Goal: Task Accomplishment & Management: Manage account settings

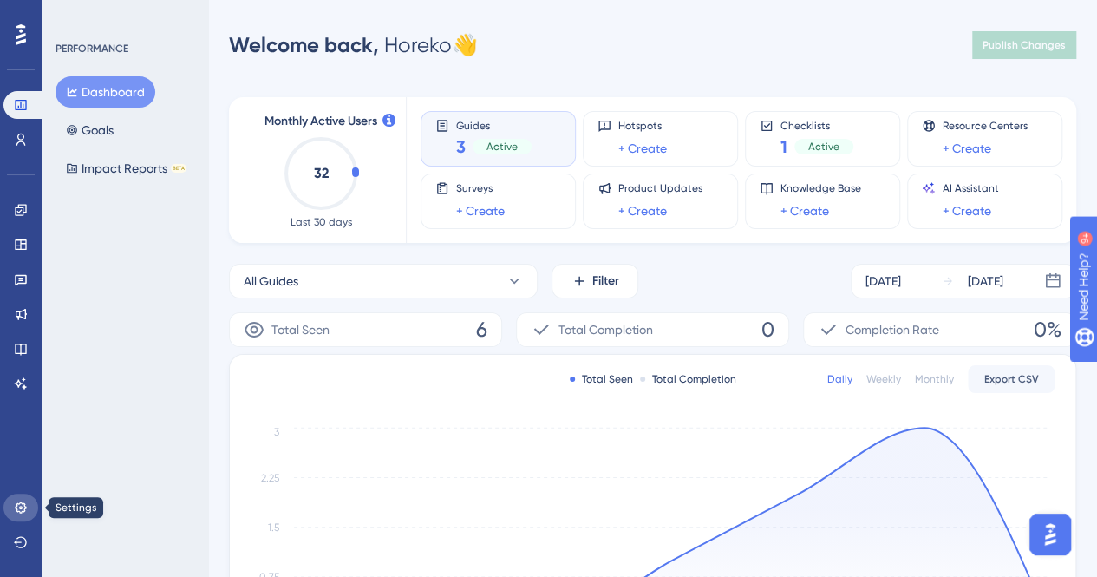
click at [23, 507] on icon at bounding box center [21, 507] width 14 height 14
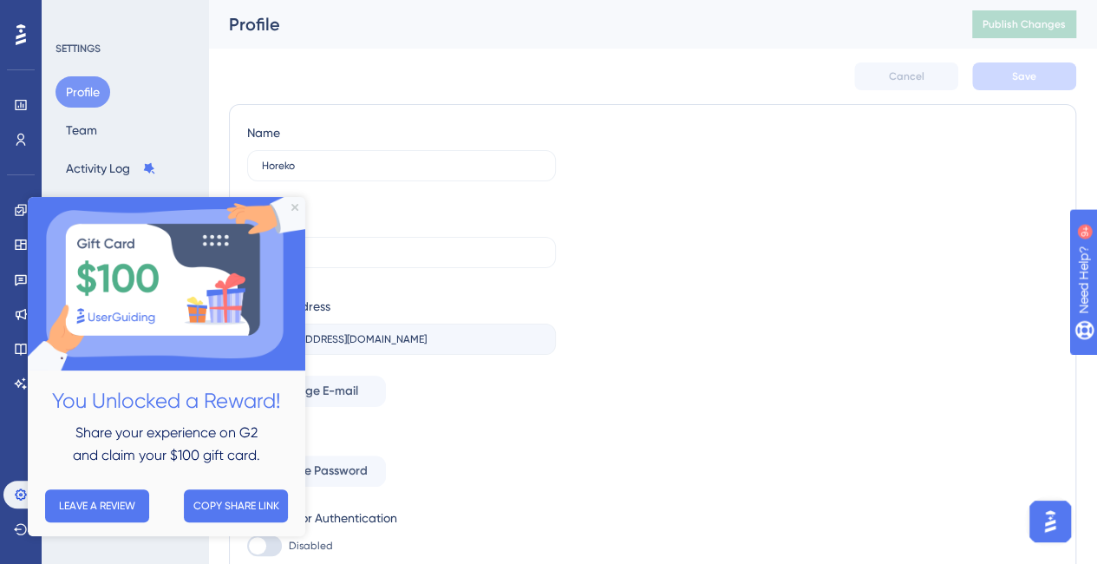
click at [690, 398] on div "Name Horeko Company Horeko E-mail Address [EMAIL_ADDRESS][DOMAIN_NAME] Change E…" at bounding box center [652, 339] width 811 height 434
click at [293, 210] on icon "Close Preview" at bounding box center [294, 207] width 7 height 7
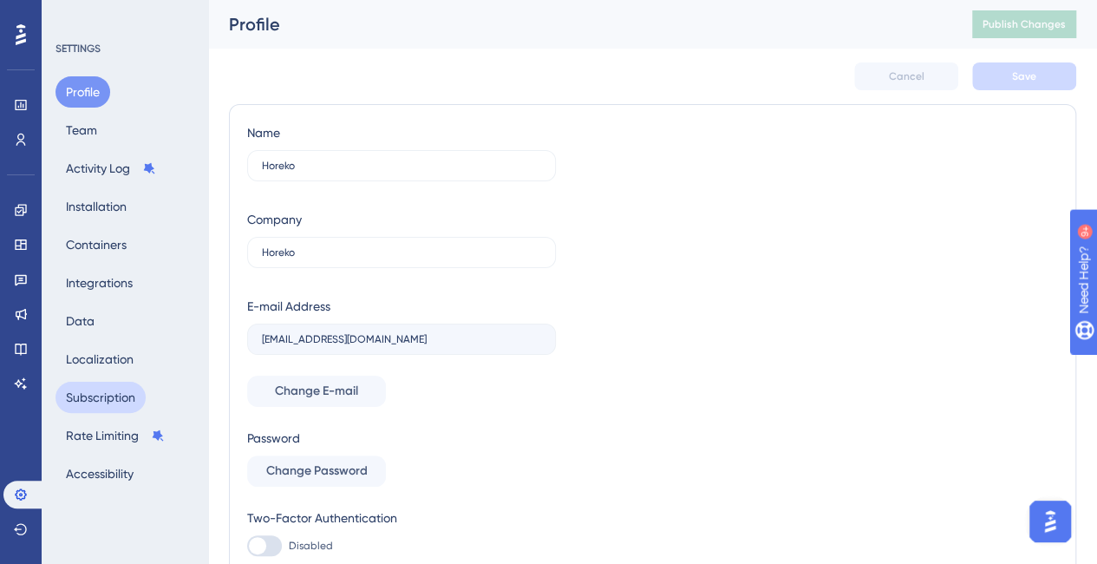
click at [102, 396] on button "Subscription" at bounding box center [100, 396] width 90 height 31
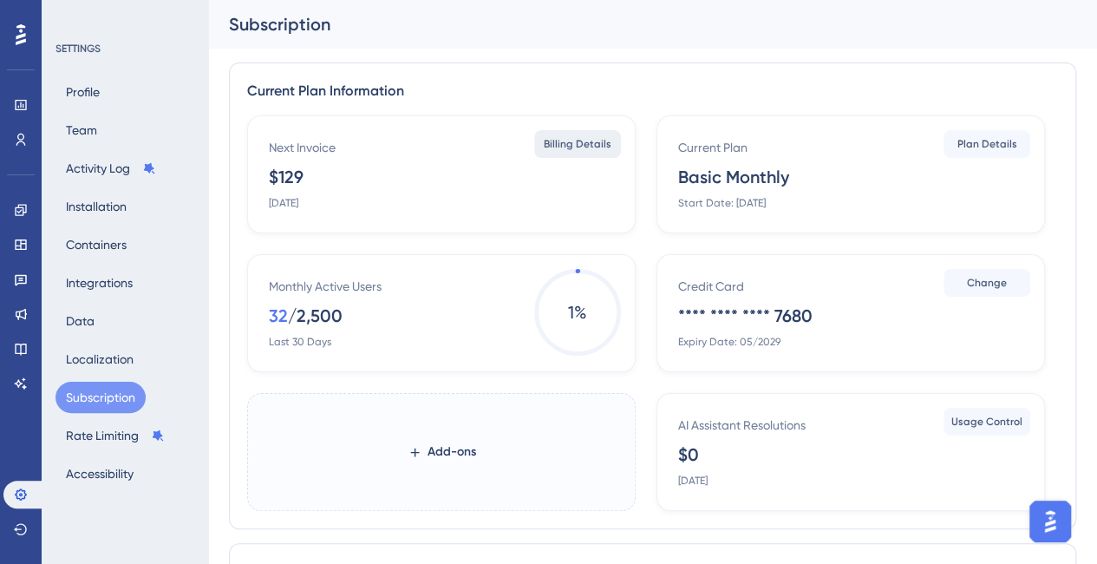
click at [582, 141] on span "Billing Details" at bounding box center [578, 144] width 68 height 14
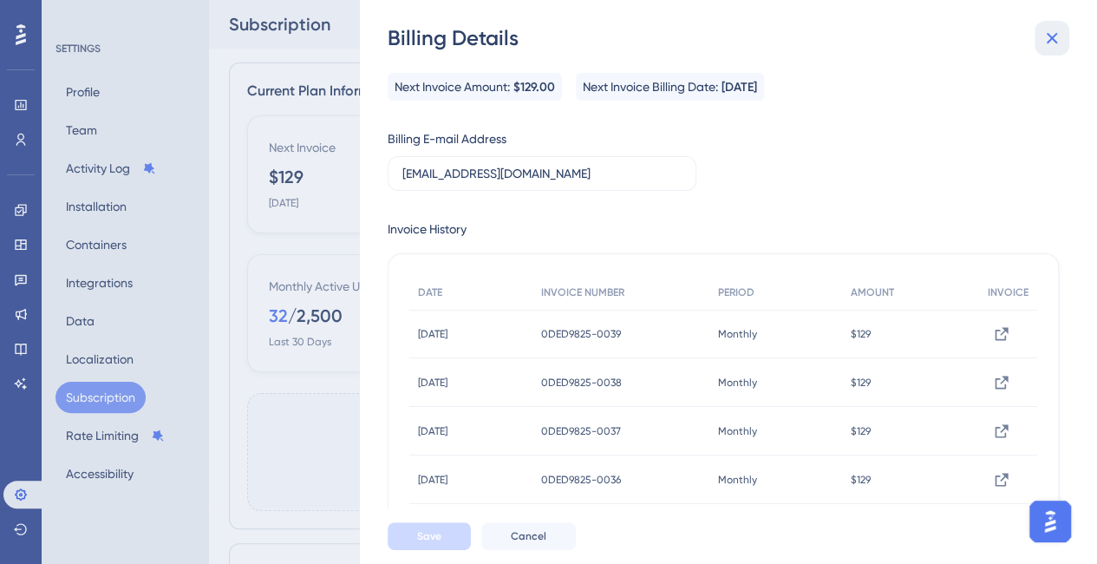
click at [1047, 49] on button at bounding box center [1051, 38] width 35 height 35
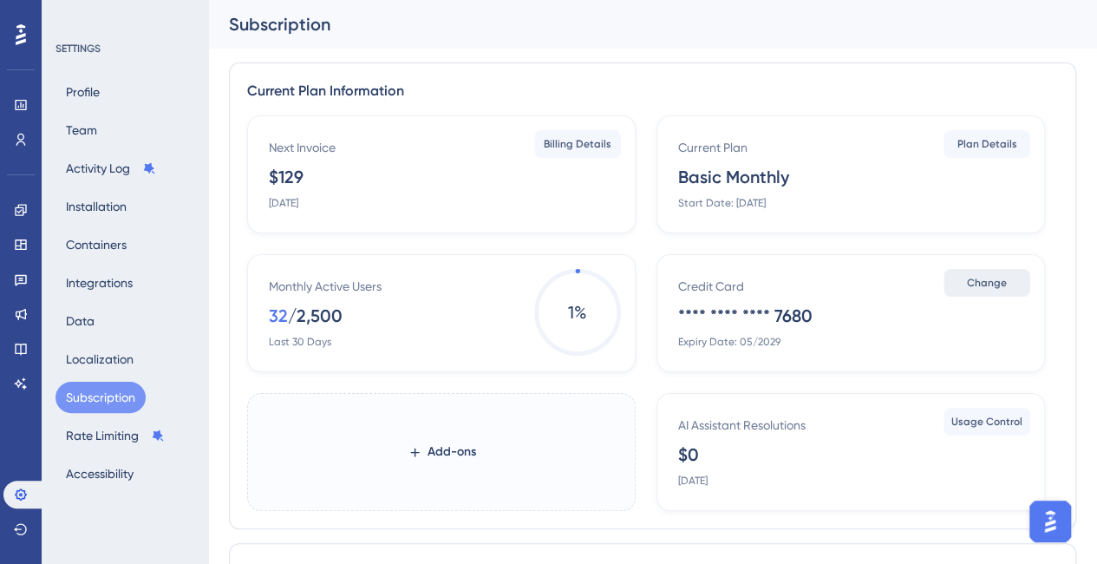
click at [1002, 287] on span "Change" at bounding box center [987, 283] width 40 height 14
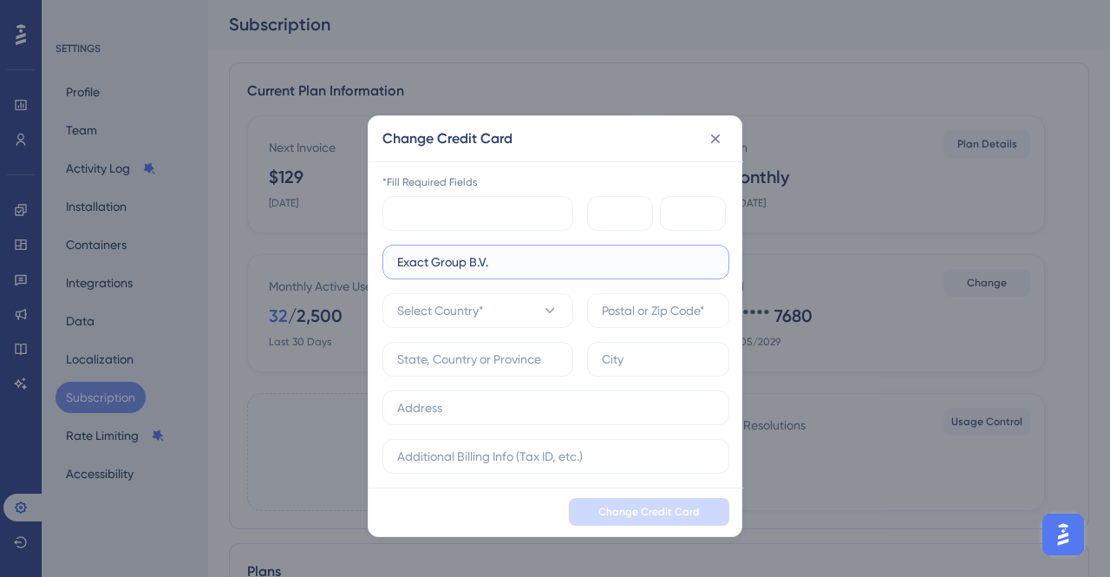
type input "Exact Group B.V."
click at [521, 323] on button "Select Country*" at bounding box center [477, 310] width 191 height 35
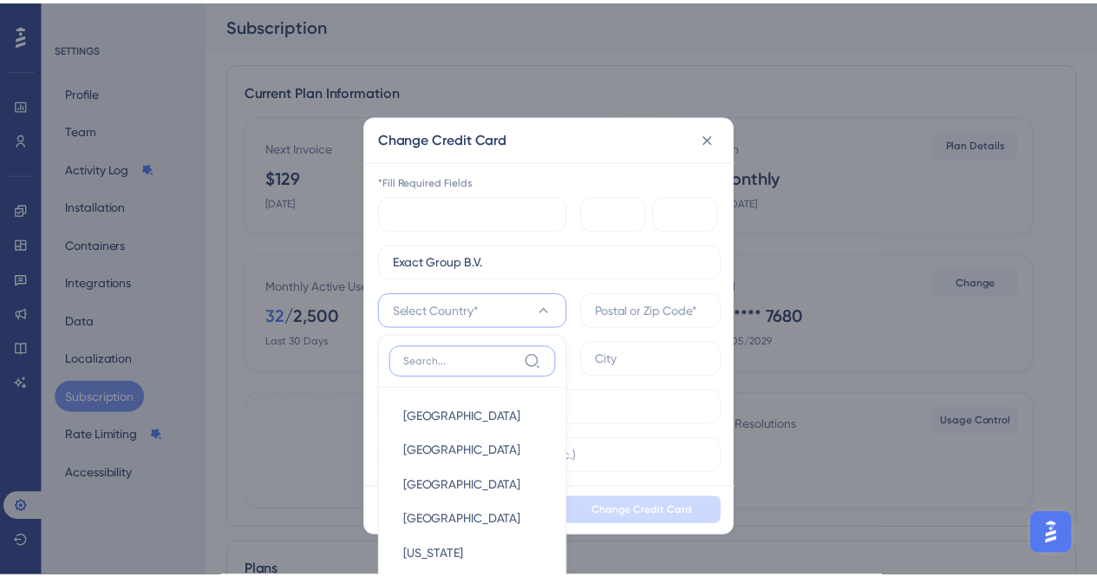
scroll to position [118, 0]
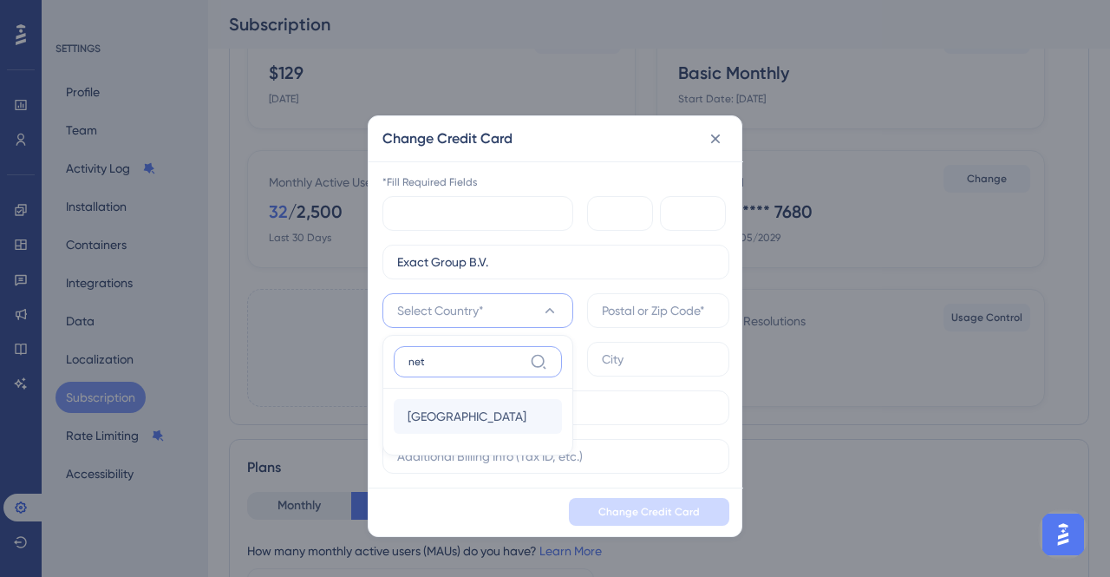
type input "net"
click at [452, 421] on span "[GEOGRAPHIC_DATA]" at bounding box center [467, 416] width 119 height 21
click at [621, 311] on input "text" at bounding box center [658, 310] width 113 height 19
type input "1"
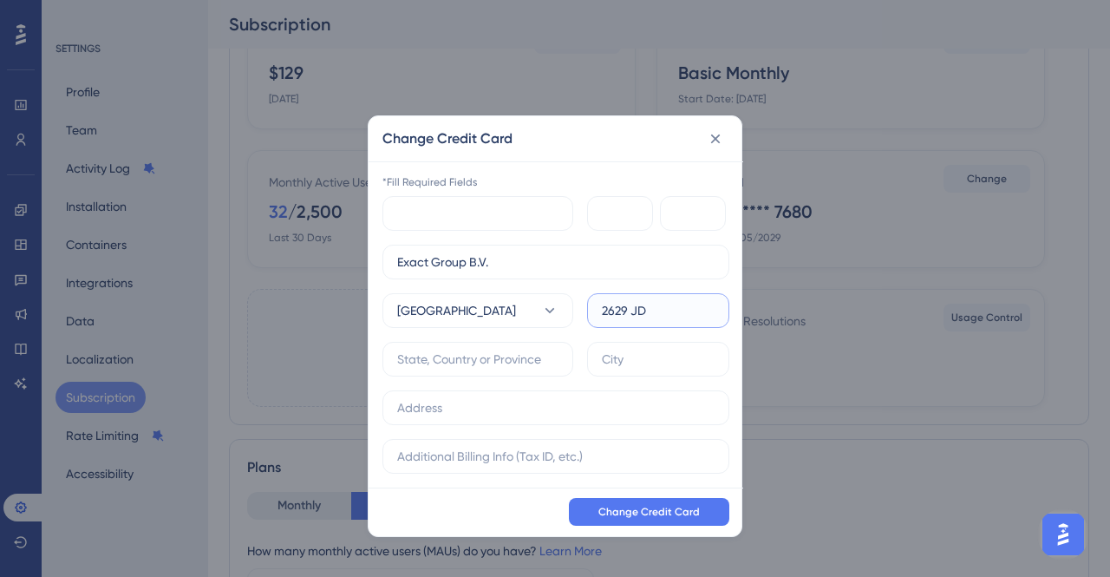
type input "2629 JD"
type input "[GEOGRAPHIC_DATA]"
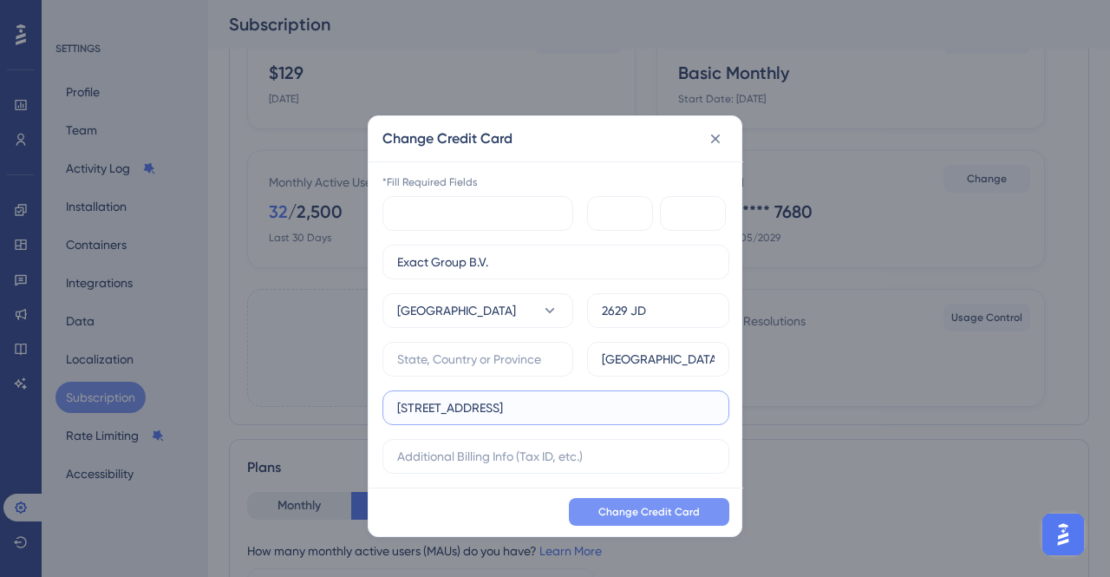
type input "[STREET_ADDRESS]"
click at [629, 505] on span "Change Credit Card" at bounding box center [648, 512] width 101 height 14
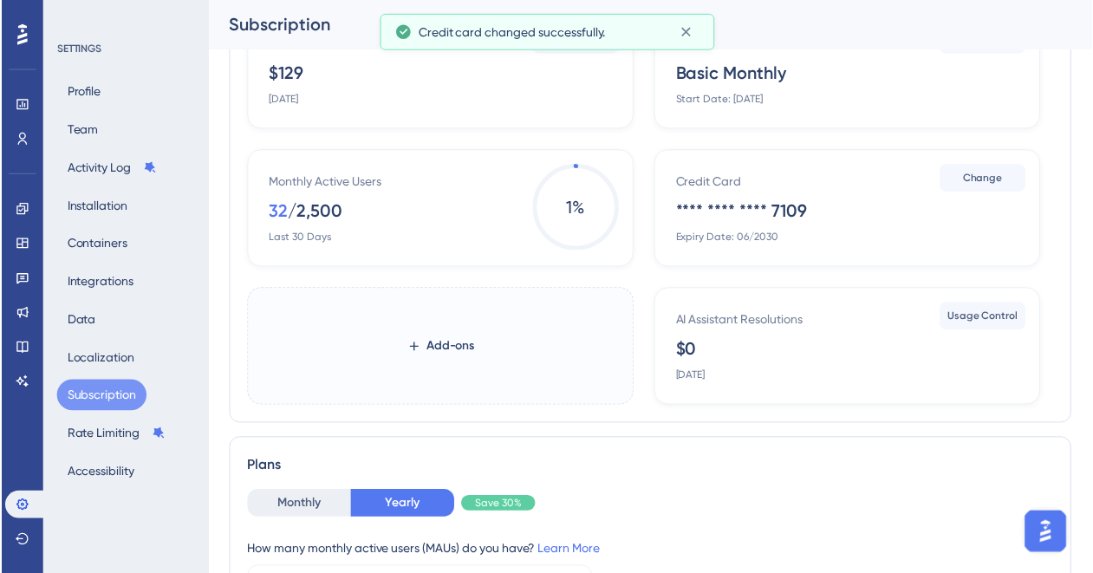
scroll to position [119, 0]
